Goal: Task Accomplishment & Management: Use online tool/utility

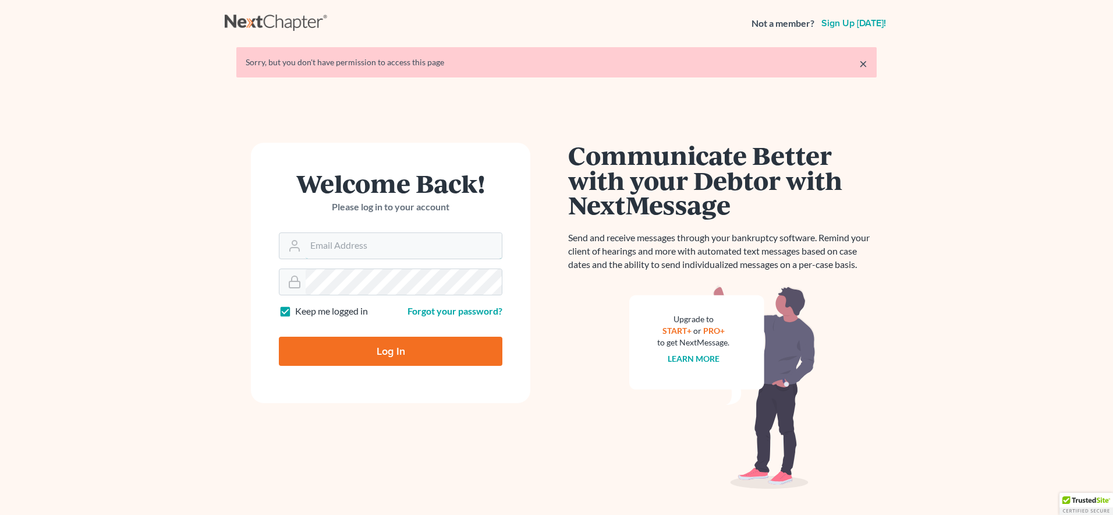
type input "klucid@karinalucidlaw.com"
click at [376, 355] on input "Log In" at bounding box center [391, 351] width 224 height 29
type input "Thinking..."
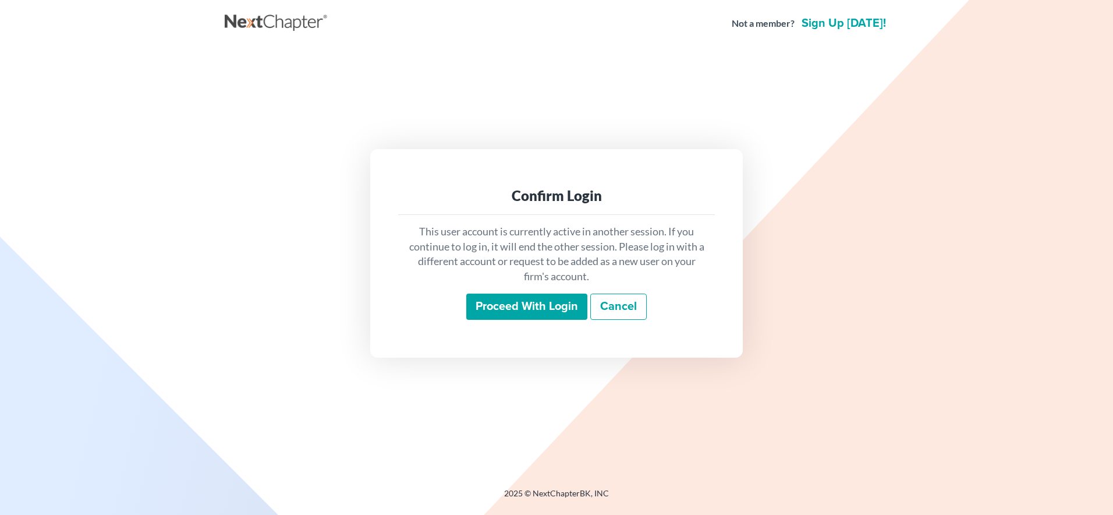
click at [536, 310] on input "Proceed with login" at bounding box center [526, 306] width 121 height 27
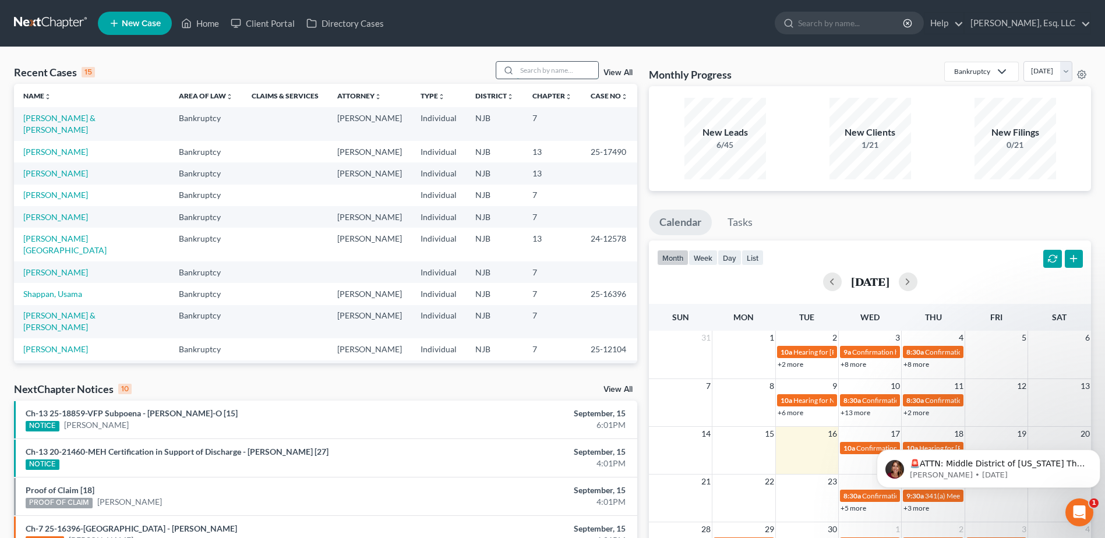
click at [530, 65] on input "search" at bounding box center [557, 70] width 82 height 17
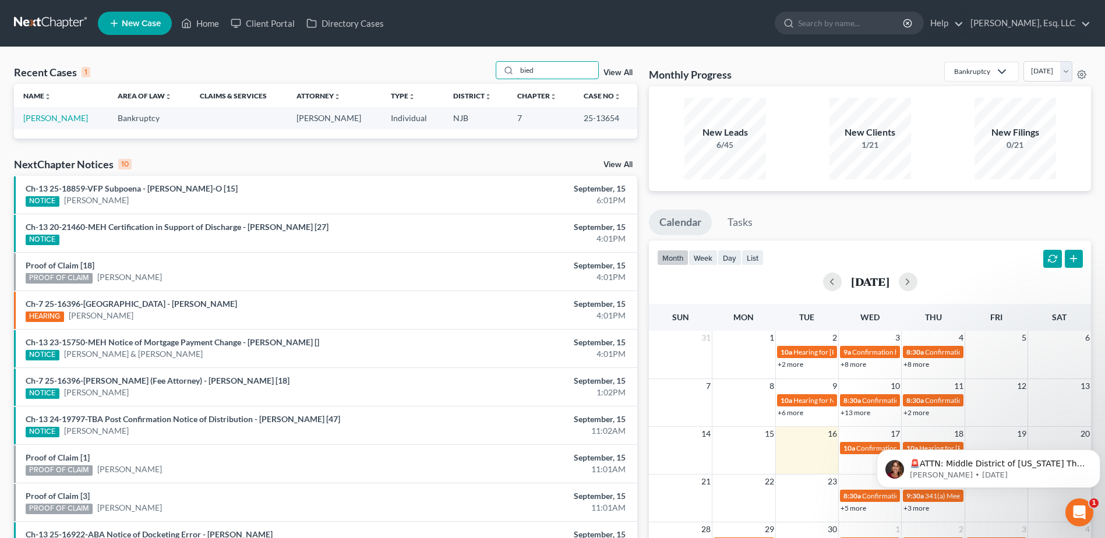
type input "bied"
drag, startPoint x: 628, startPoint y: 119, endPoint x: 581, endPoint y: 121, distance: 47.8
click at [581, 121] on td "25-13654" at bounding box center [605, 118] width 63 height 22
copy td "25-13654"
click at [78, 118] on link "[PERSON_NAME]" at bounding box center [55, 118] width 65 height 10
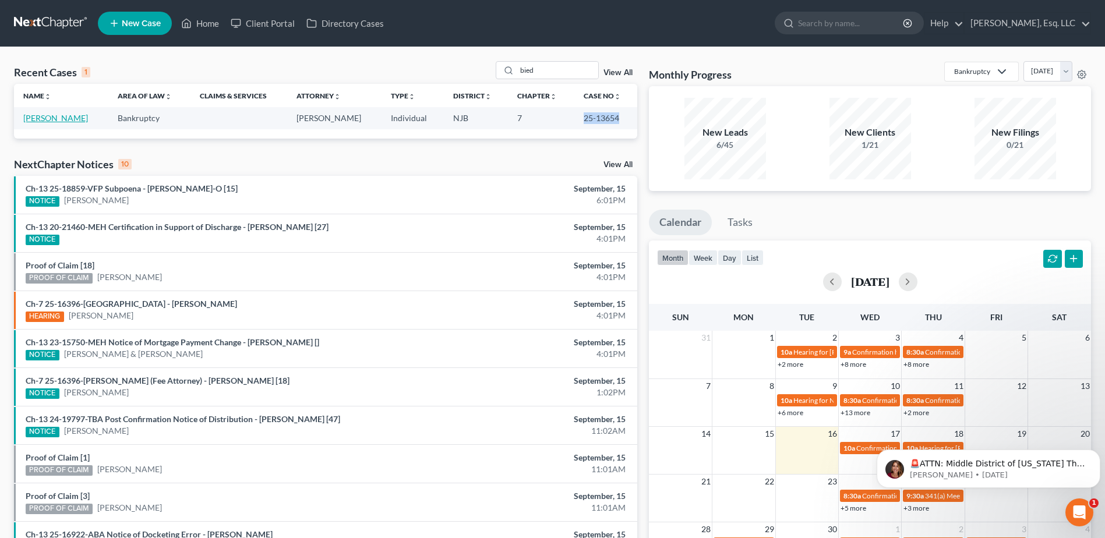
select select "0"
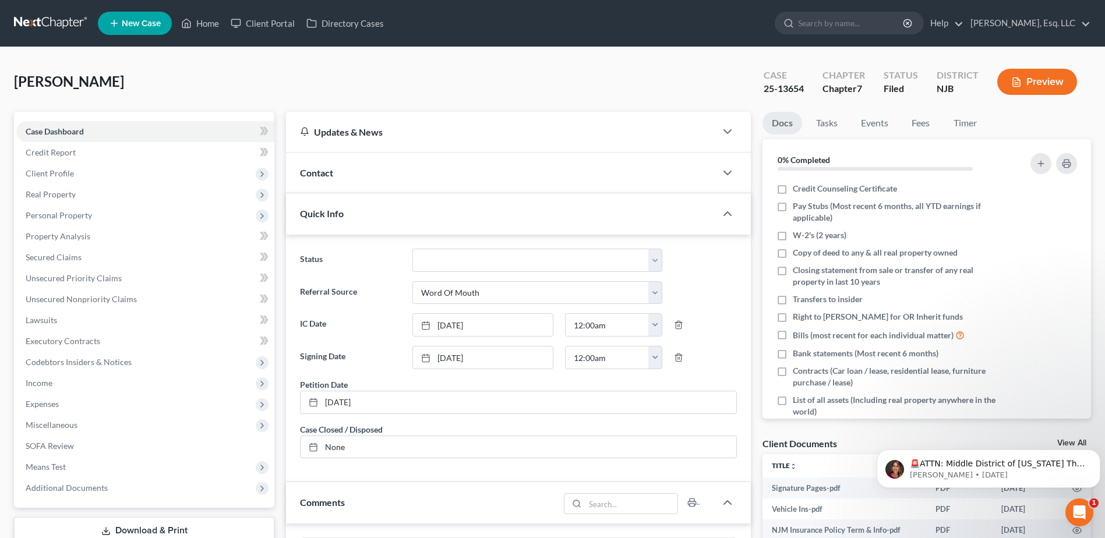
click at [265, 47] on div "[PERSON_NAME] Case 25-13654 Chapter Chapter 7 Status Filed District [GEOGRAPHIC…" at bounding box center [552, 471] width 1105 height 848
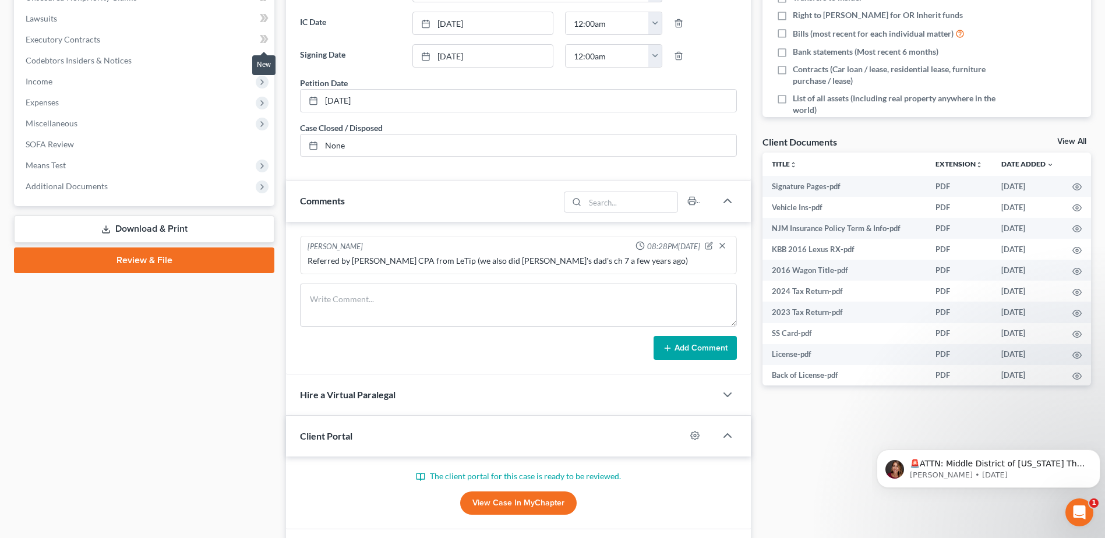
scroll to position [303, 0]
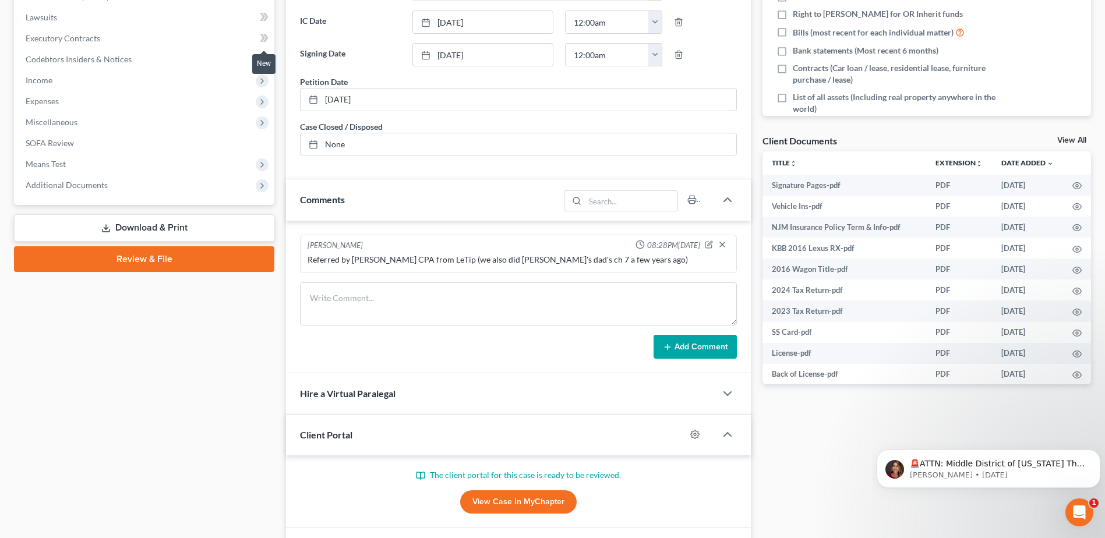
click at [265, 47] on span at bounding box center [264, 39] width 20 height 17
click at [76, 185] on span "Additional Documents" at bounding box center [67, 185] width 82 height 10
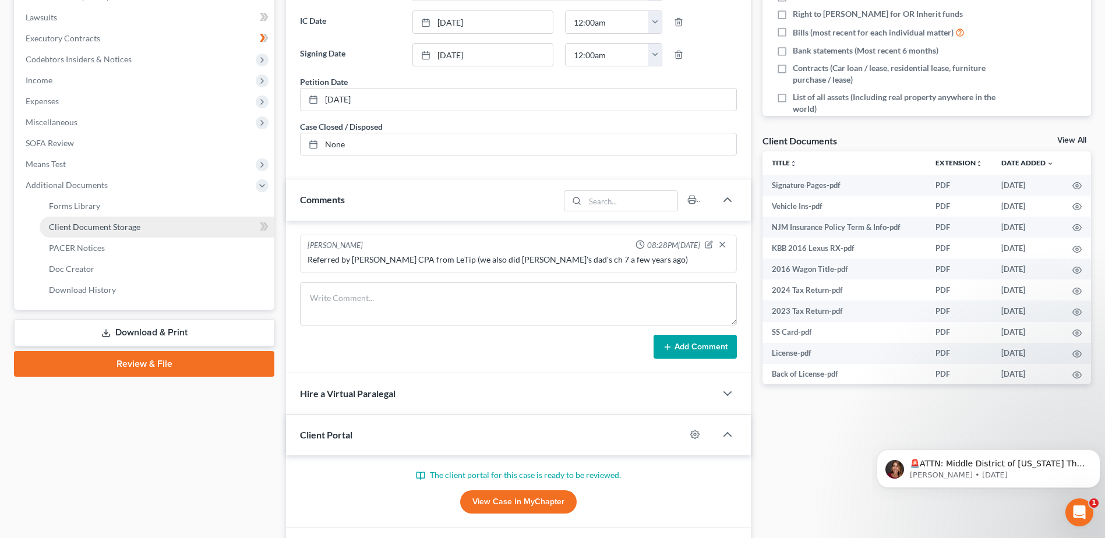
click at [76, 231] on span "Client Document Storage" at bounding box center [94, 227] width 91 height 10
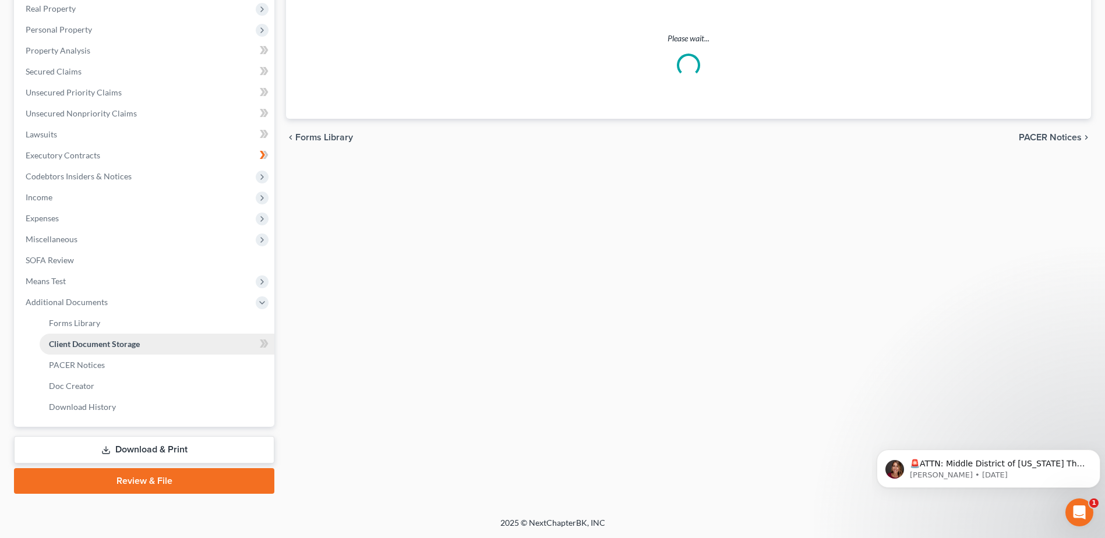
scroll to position [185, 0]
select select "9"
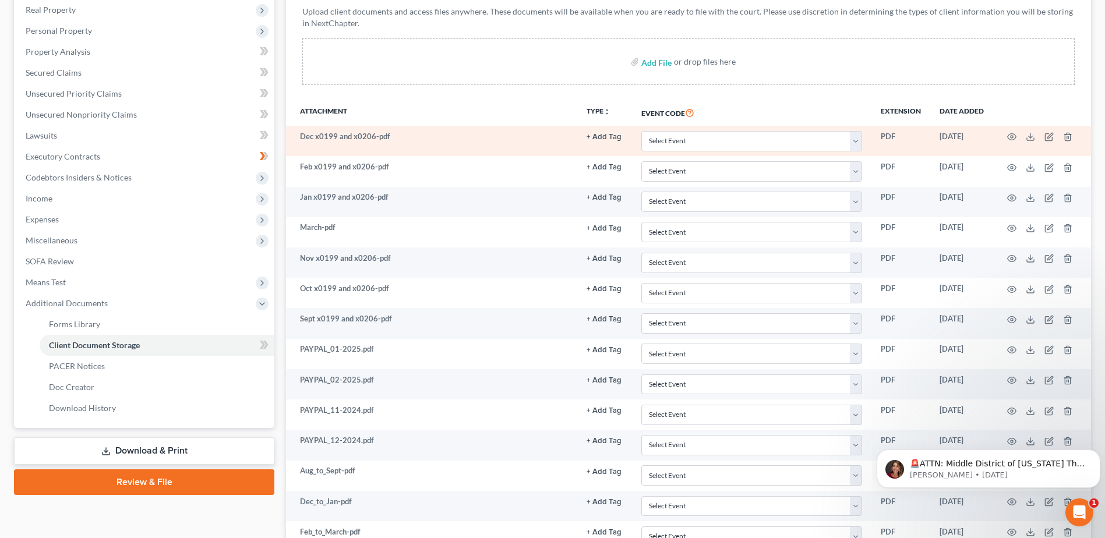
scroll to position [0, 0]
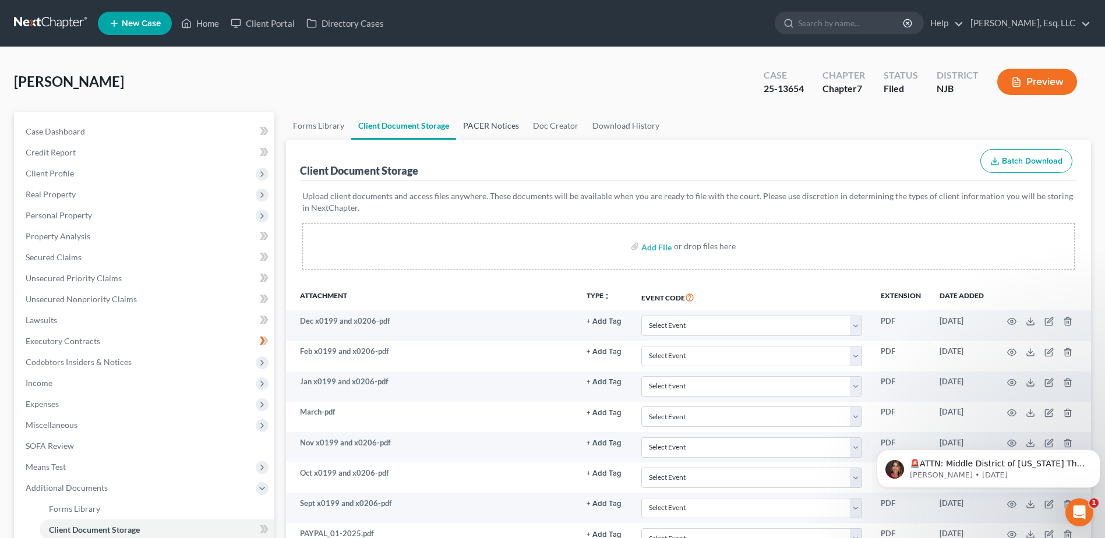
click at [502, 132] on link "PACER Notices" at bounding box center [491, 126] width 70 height 28
